Goal: Transaction & Acquisition: Download file/media

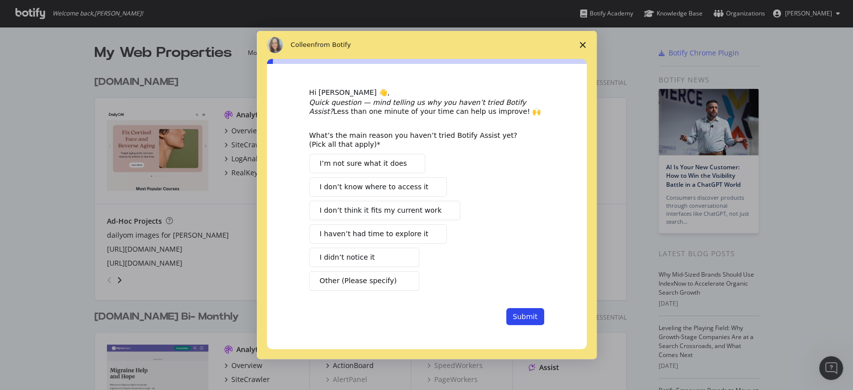
click at [581, 46] on polygon "Close survey" at bounding box center [582, 45] width 6 height 6
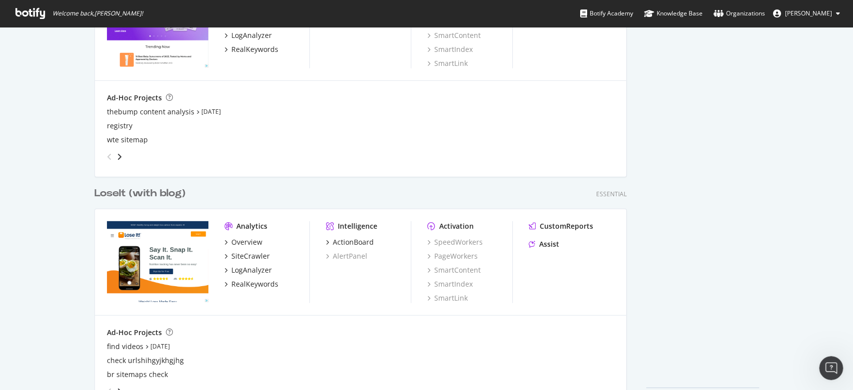
scroll to position [1944, 0]
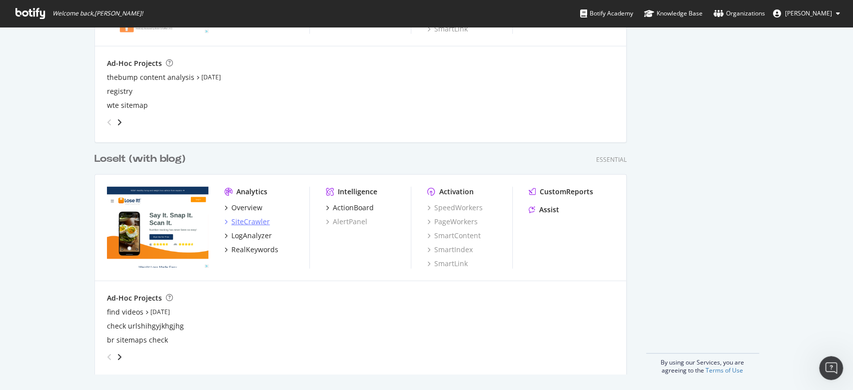
click at [240, 218] on div "SiteCrawler" at bounding box center [250, 222] width 38 height 10
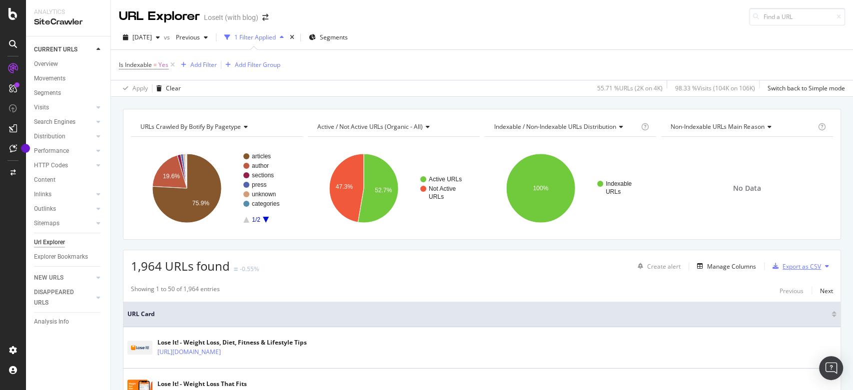
click at [781, 260] on div "Export as CSV" at bounding box center [794, 266] width 52 height 15
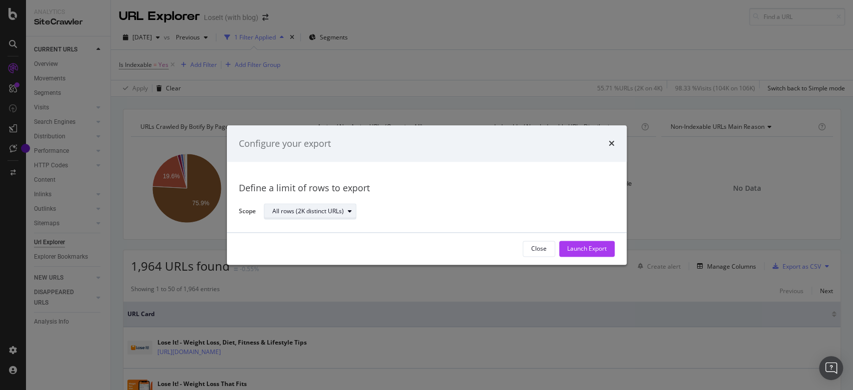
click at [341, 213] on div "All rows (2K distinct URLs)" at bounding box center [307, 212] width 71 height 6
click at [414, 200] on div "Define a limit of rows to export Scope All rows (2K distinct URLs)" at bounding box center [427, 197] width 376 height 46
click at [594, 249] on div "Launch Export" at bounding box center [586, 249] width 39 height 8
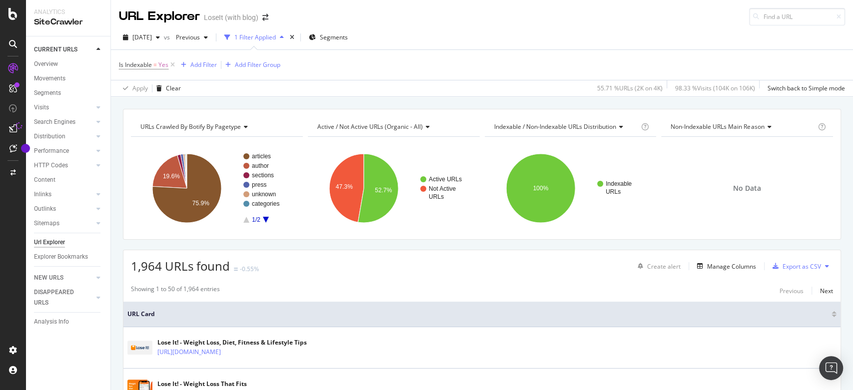
click at [837, 1] on div "URL Explorer LoseIt (with blog)" at bounding box center [482, 12] width 742 height 25
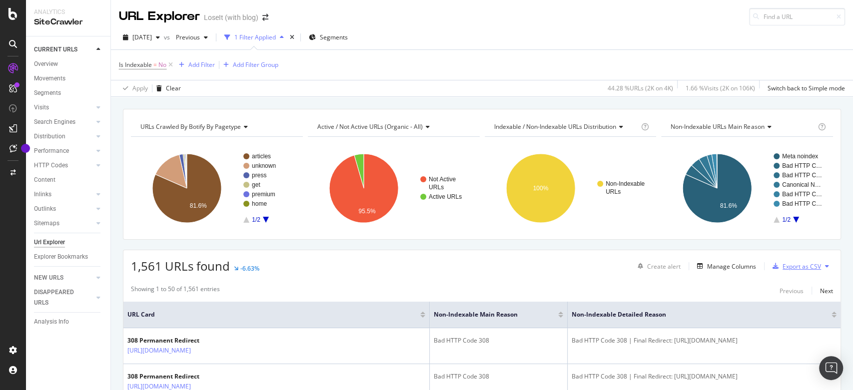
click at [797, 263] on div "Export as CSV" at bounding box center [801, 266] width 38 height 8
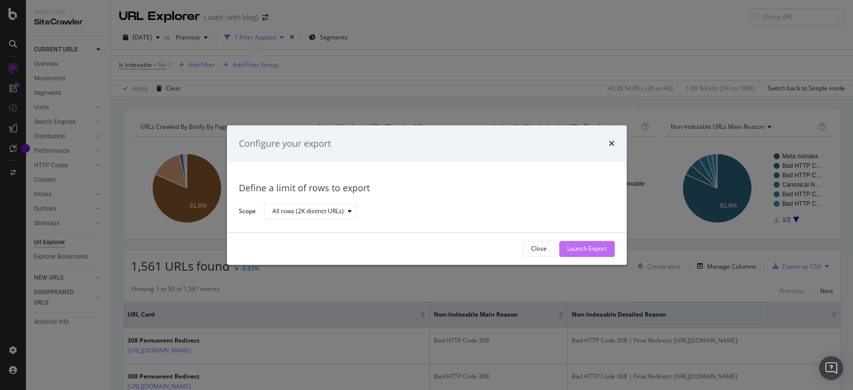
click at [587, 245] on div "Launch Export" at bounding box center [586, 249] width 39 height 8
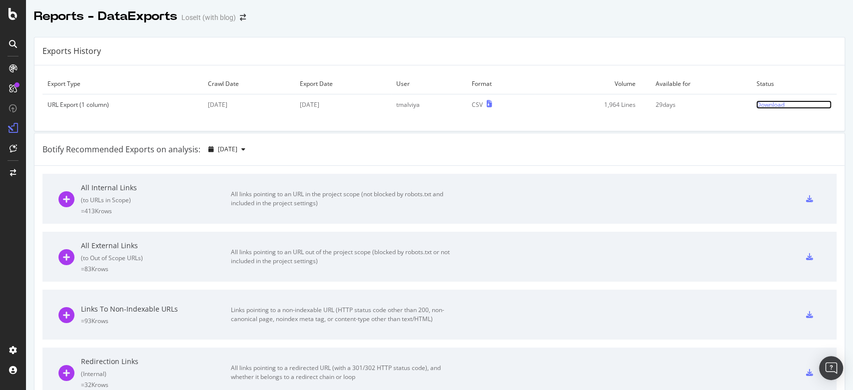
click at [756, 104] on div "Download" at bounding box center [770, 104] width 28 height 8
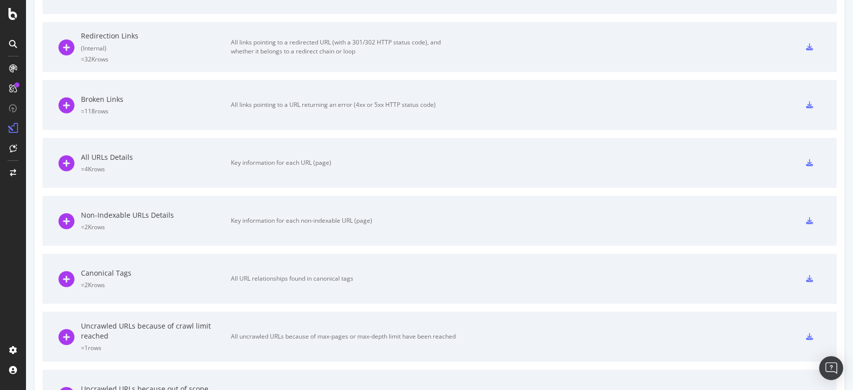
scroll to position [333, 0]
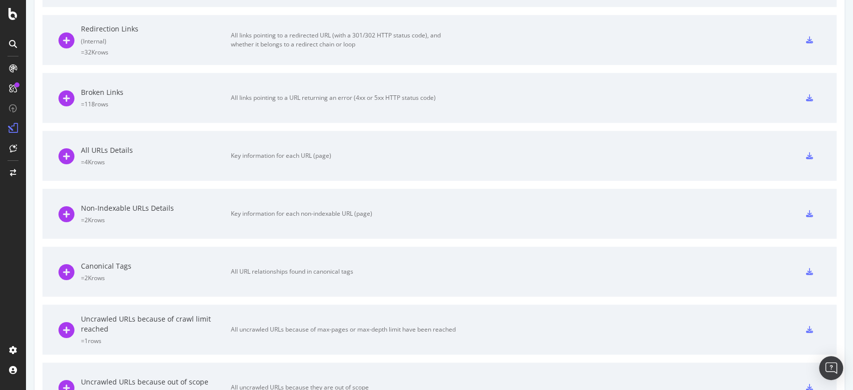
click at [342, 215] on div "Key information for each non-indexable URL (page)" at bounding box center [343, 213] width 225 height 9
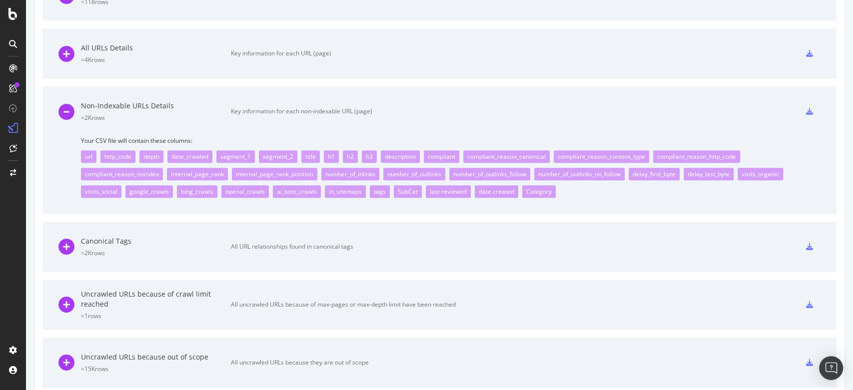
scroll to position [349, 0]
